Goal: Use online tool/utility

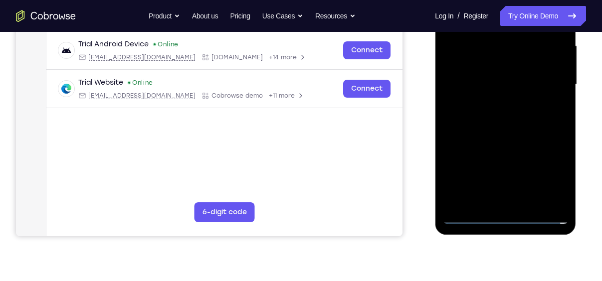
scroll to position [229, 0]
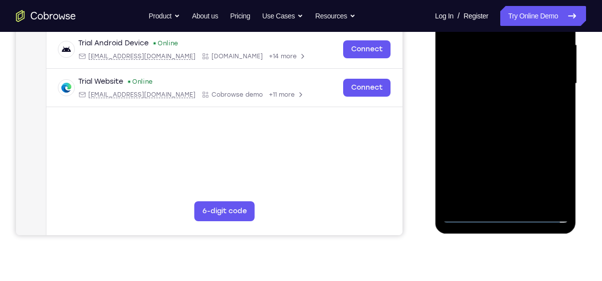
click at [504, 215] on div at bounding box center [506, 83] width 126 height 279
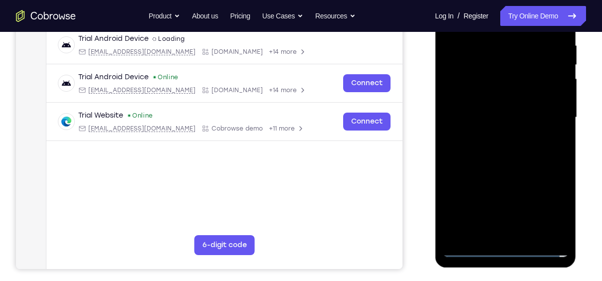
scroll to position [194, 0]
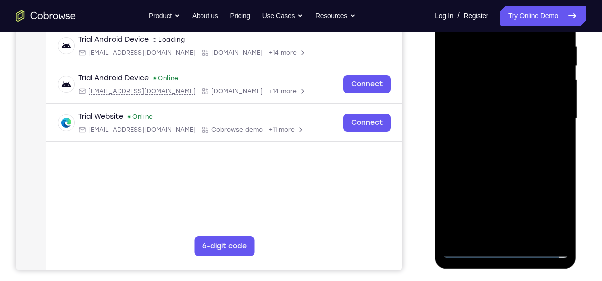
click at [546, 210] on div at bounding box center [506, 118] width 126 height 279
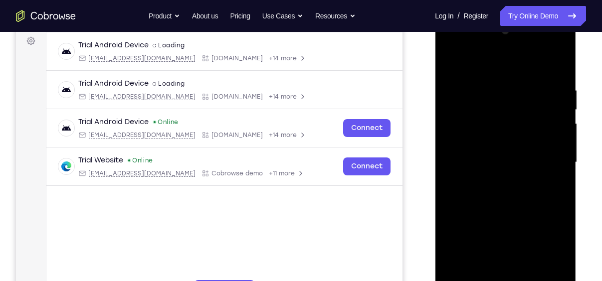
scroll to position [150, 0]
click at [474, 61] on div at bounding box center [506, 162] width 126 height 279
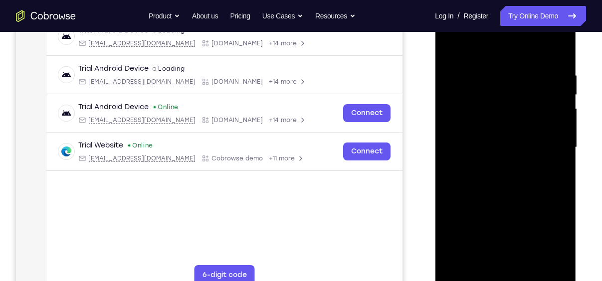
click at [547, 142] on div at bounding box center [506, 147] width 126 height 279
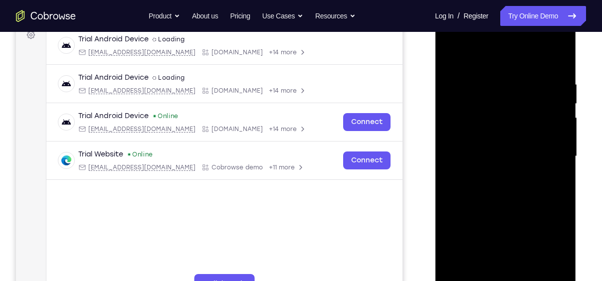
scroll to position [183, 0]
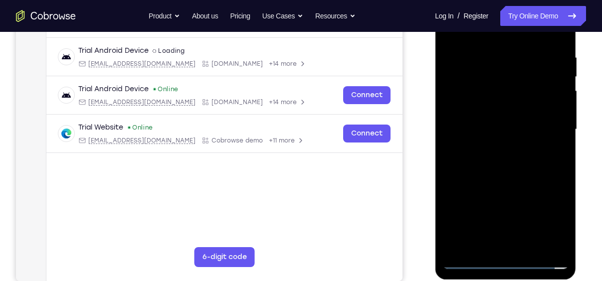
click at [513, 249] on div at bounding box center [506, 129] width 126 height 279
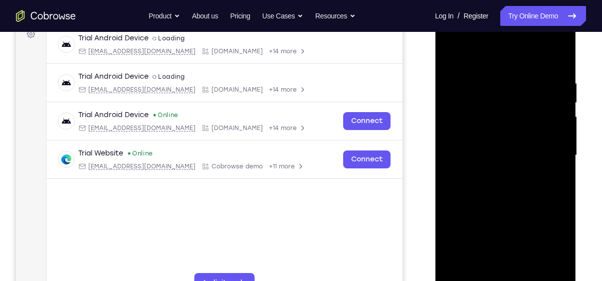
scroll to position [169, 0]
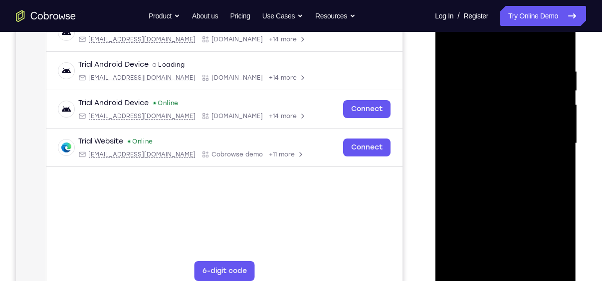
click at [492, 130] on div at bounding box center [506, 143] width 126 height 279
click at [463, 127] on div at bounding box center [506, 143] width 126 height 279
click at [505, 145] on div at bounding box center [506, 143] width 126 height 279
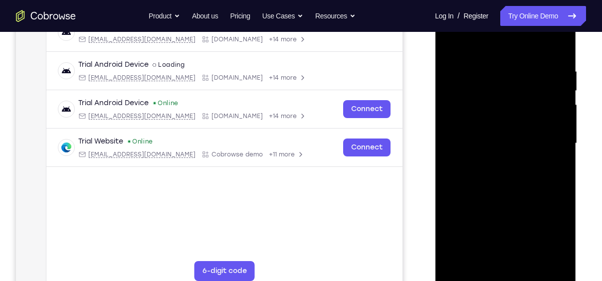
click at [505, 145] on div at bounding box center [506, 143] width 126 height 279
click at [503, 172] on div at bounding box center [506, 143] width 126 height 279
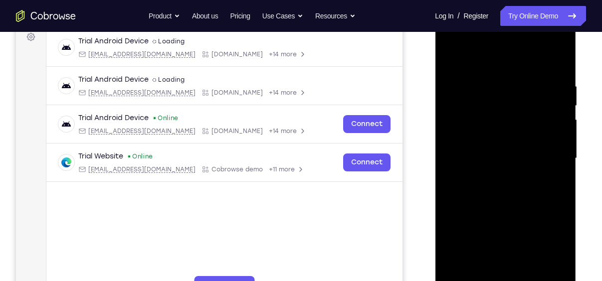
scroll to position [158, 0]
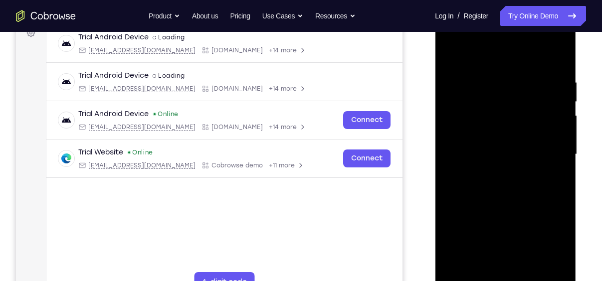
drag, startPoint x: 487, startPoint y: 59, endPoint x: 492, endPoint y: 31, distance: 28.3
click at [492, 31] on div at bounding box center [506, 154] width 126 height 279
click at [504, 201] on div at bounding box center [506, 154] width 126 height 279
click at [562, 199] on div at bounding box center [506, 154] width 126 height 279
drag, startPoint x: 523, startPoint y: 195, endPoint x: 521, endPoint y: 159, distance: 36.0
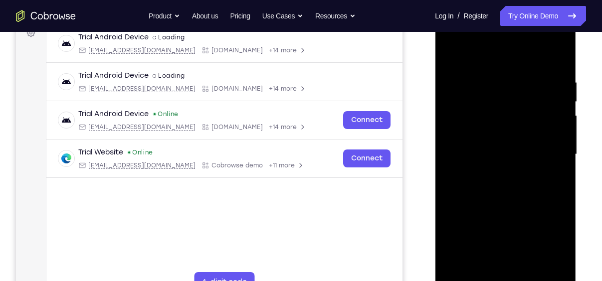
click at [521, 159] on div at bounding box center [506, 154] width 126 height 279
click at [562, 166] on div at bounding box center [506, 154] width 126 height 279
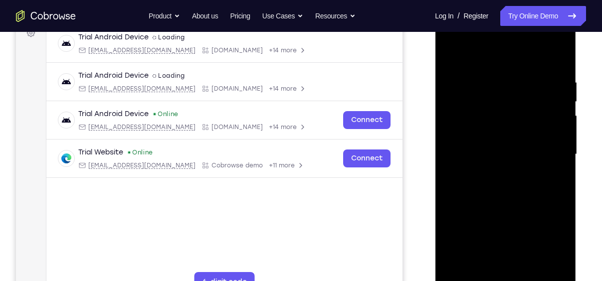
click at [562, 166] on div at bounding box center [506, 154] width 126 height 279
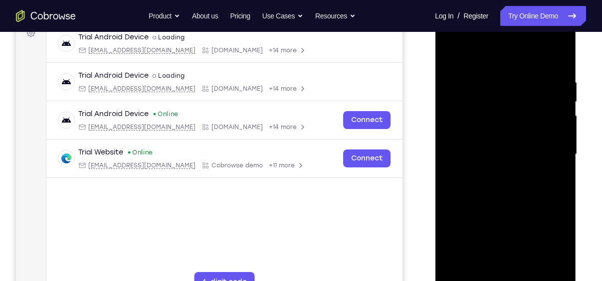
click at [530, 272] on div at bounding box center [506, 154] width 126 height 279
click at [504, 206] on div at bounding box center [506, 154] width 126 height 279
click at [483, 141] on div at bounding box center [506, 154] width 126 height 279
click at [478, 266] on div at bounding box center [506, 154] width 126 height 279
click at [556, 178] on div at bounding box center [506, 154] width 126 height 279
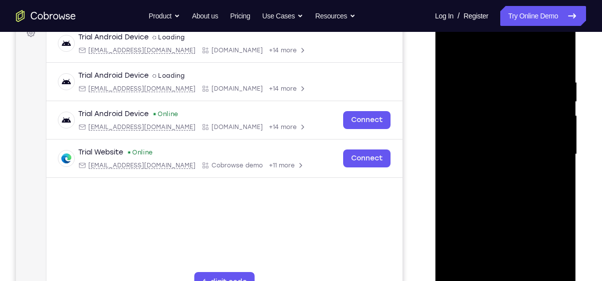
scroll to position [202, 0]
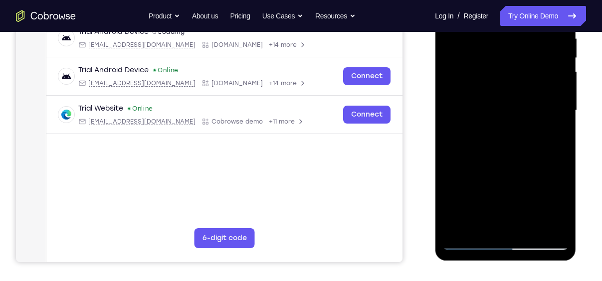
click at [465, 243] on div at bounding box center [506, 110] width 126 height 279
click at [484, 97] on div at bounding box center [506, 110] width 126 height 279
click at [468, 241] on div at bounding box center [506, 110] width 126 height 279
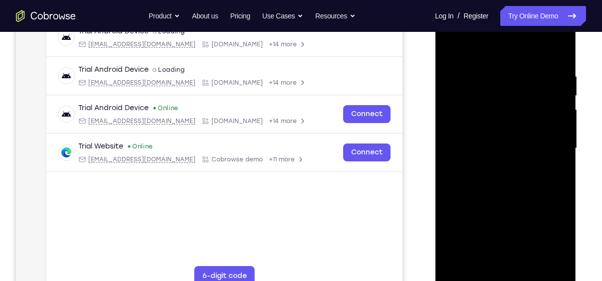
scroll to position [146, 0]
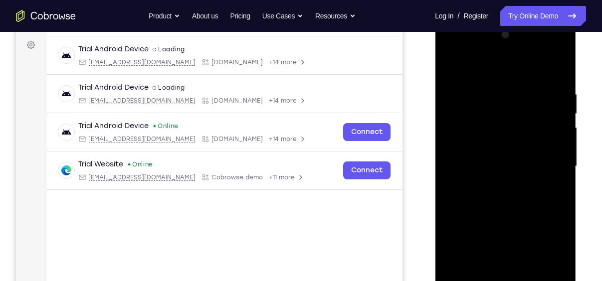
click at [494, 74] on div at bounding box center [506, 166] width 126 height 279
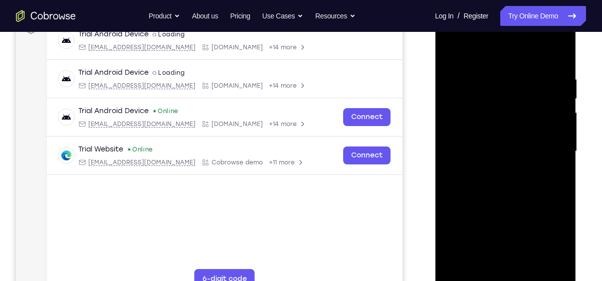
scroll to position [161, 0]
click at [558, 56] on div at bounding box center [506, 151] width 126 height 279
drag, startPoint x: 520, startPoint y: 143, endPoint x: 519, endPoint y: 192, distance: 48.9
click at [519, 192] on div at bounding box center [506, 151] width 126 height 279
drag, startPoint x: 528, startPoint y: 96, endPoint x: 532, endPoint y: 222, distance: 125.8
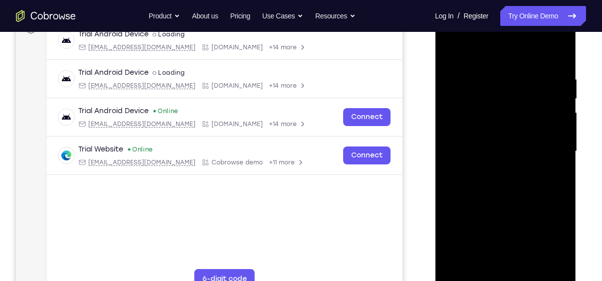
click at [532, 222] on div at bounding box center [506, 151] width 126 height 279
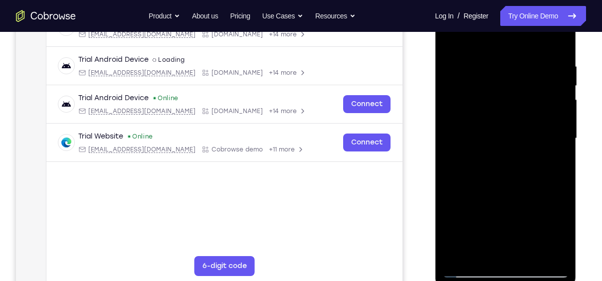
scroll to position [176, 0]
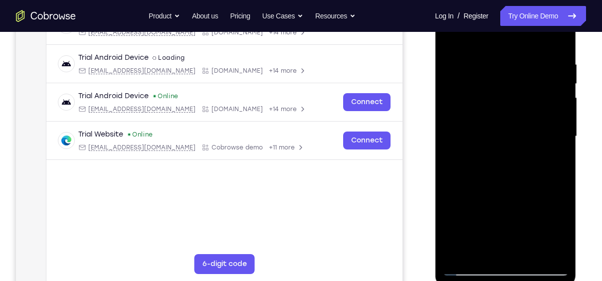
drag, startPoint x: 518, startPoint y: 141, endPoint x: 529, endPoint y: -5, distance: 146.6
click at [529, 0] on div at bounding box center [505, 138] width 141 height 297
drag, startPoint x: 511, startPoint y: 190, endPoint x: 536, endPoint y: -52, distance: 242.8
click at [536, 0] on html "Online web based iOS Simulators and Android Emulators. Run iPhone, iPad, Mobile…" at bounding box center [506, 139] width 142 height 299
drag, startPoint x: 507, startPoint y: 94, endPoint x: 516, endPoint y: 249, distance: 155.9
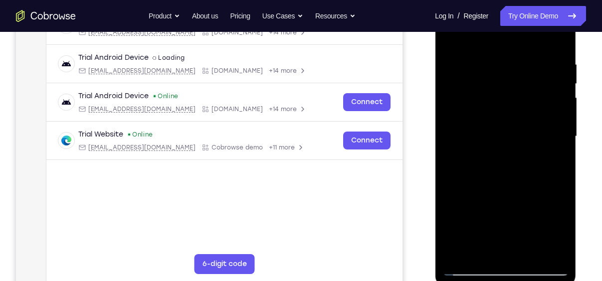
click at [516, 249] on div at bounding box center [506, 136] width 126 height 279
click at [560, 157] on div at bounding box center [506, 136] width 126 height 279
drag, startPoint x: 529, startPoint y: 171, endPoint x: 528, endPoint y: 140, distance: 30.5
click at [528, 140] on div at bounding box center [506, 136] width 126 height 279
click at [561, 133] on div at bounding box center [506, 136] width 126 height 279
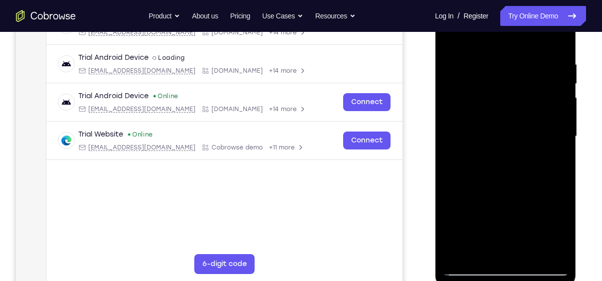
click at [561, 133] on div at bounding box center [506, 136] width 126 height 279
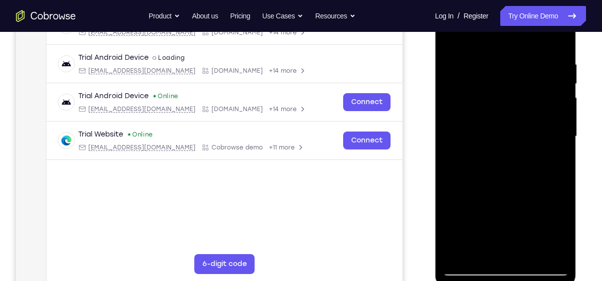
click at [561, 133] on div at bounding box center [506, 136] width 126 height 279
